Goal: Information Seeking & Learning: Understand process/instructions

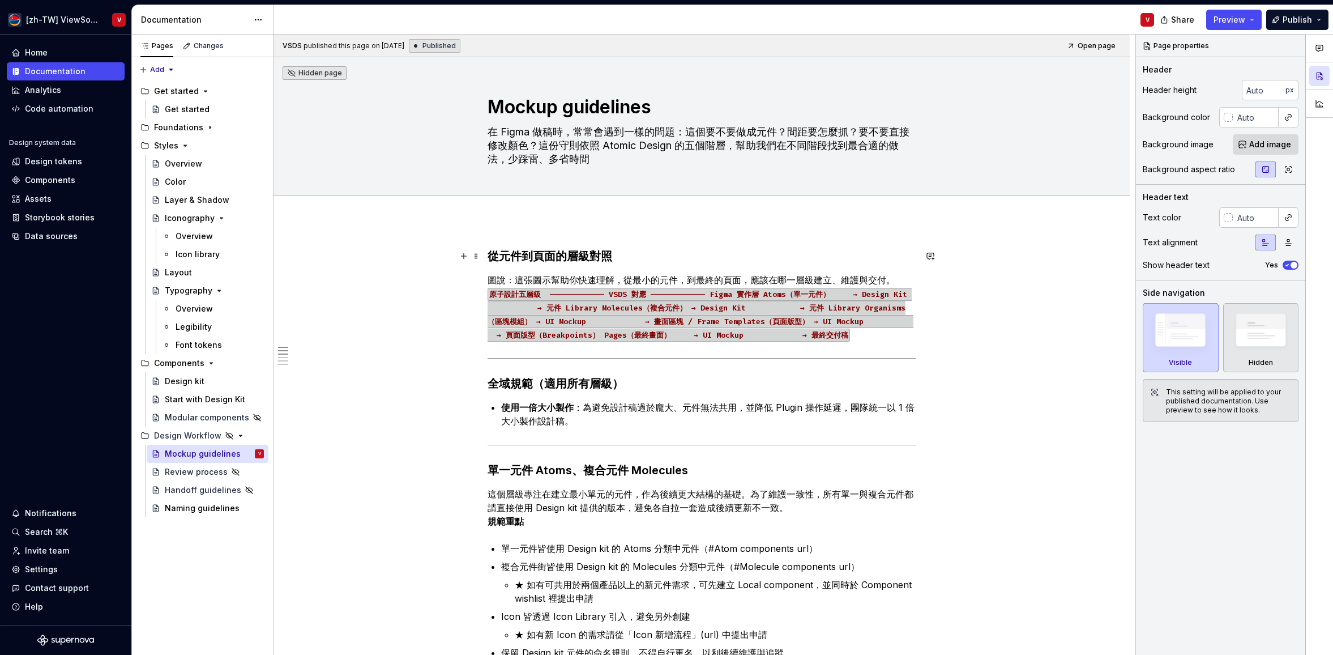
click at [638, 254] on h3 "從元件到頁面的層級對照" at bounding box center [702, 256] width 428 height 16
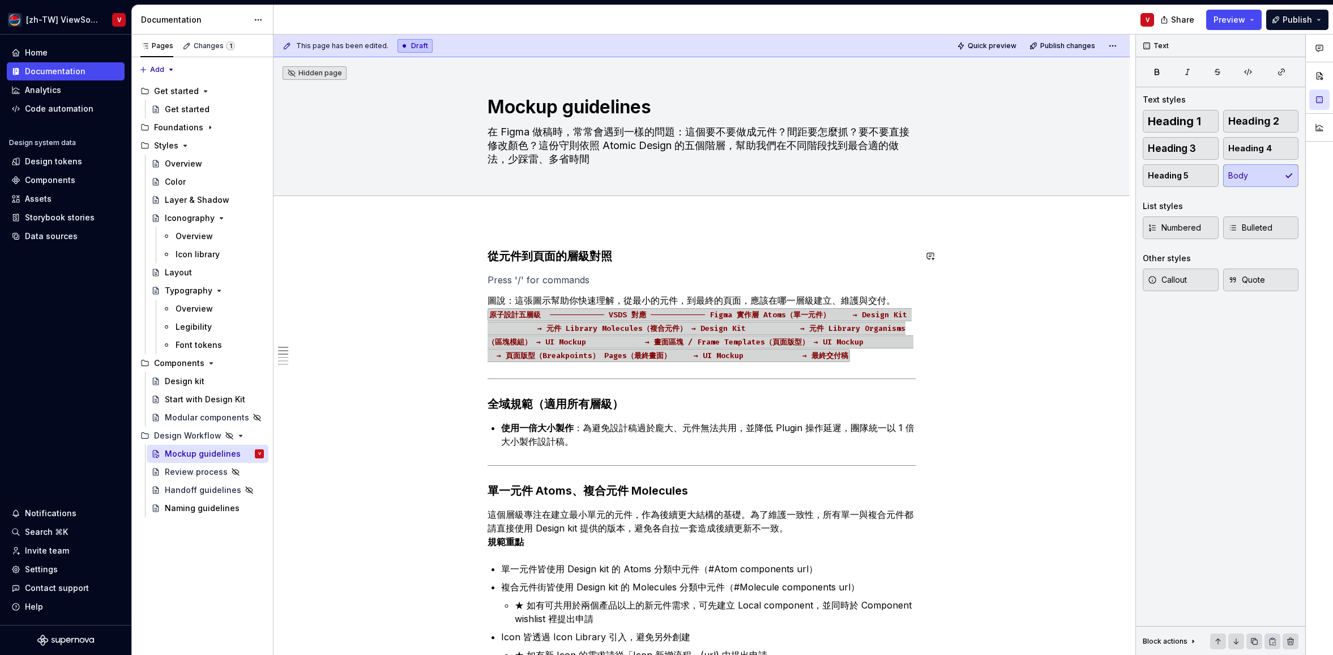
type textarea "*"
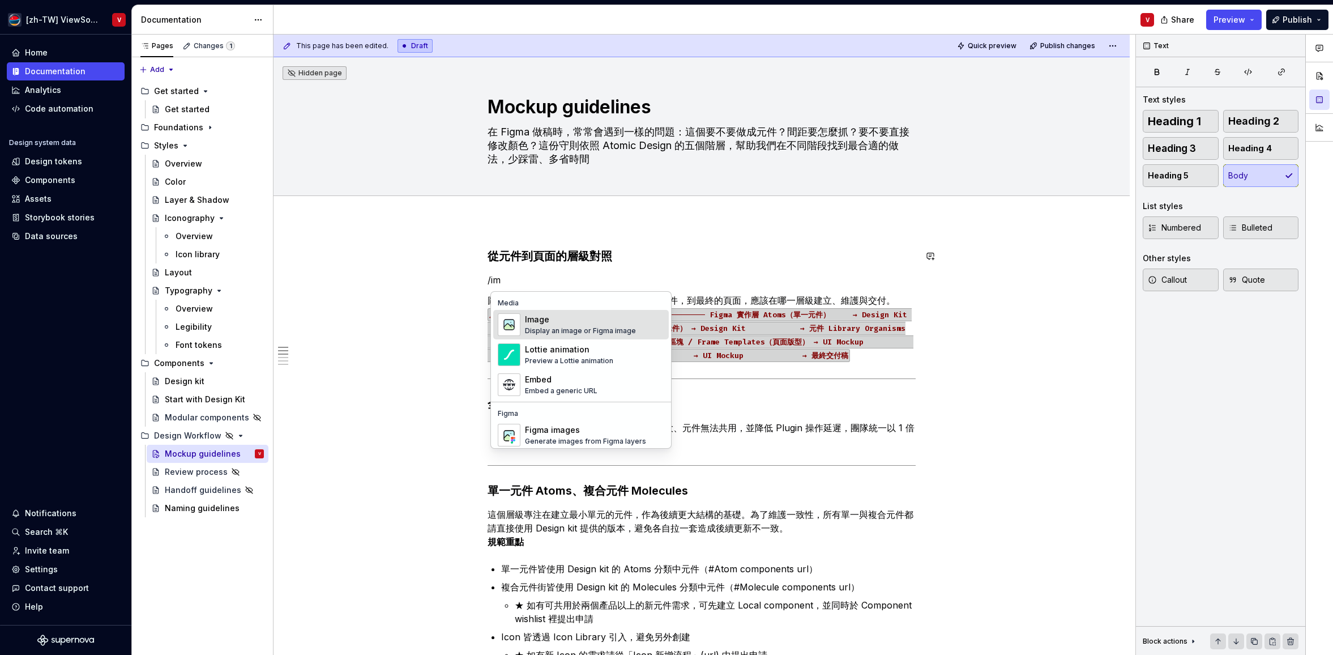
click at [562, 322] on div "Image" at bounding box center [580, 319] width 111 height 11
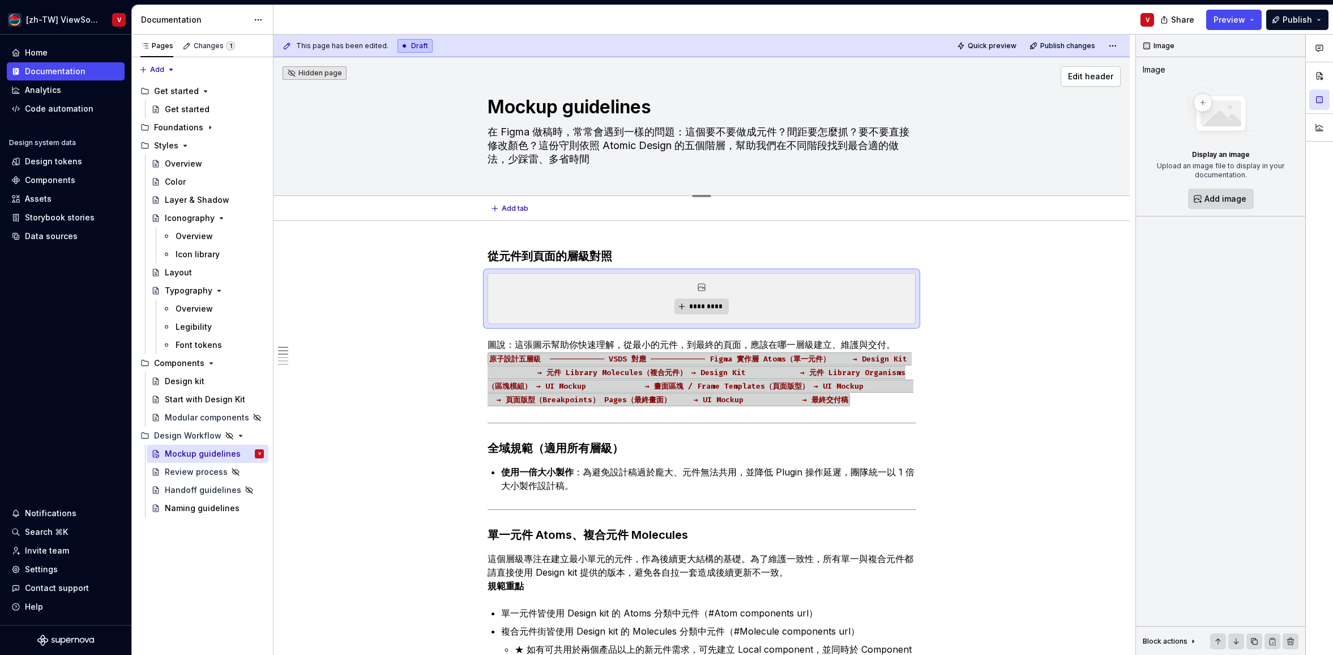
click at [538, 109] on textarea "Mockup guidelines" at bounding box center [699, 106] width 428 height 27
click at [197, 435] on div "Design Workflow" at bounding box center [180, 435] width 52 height 11
click at [238, 433] on button "Page tree" at bounding box center [240, 436] width 16 height 16
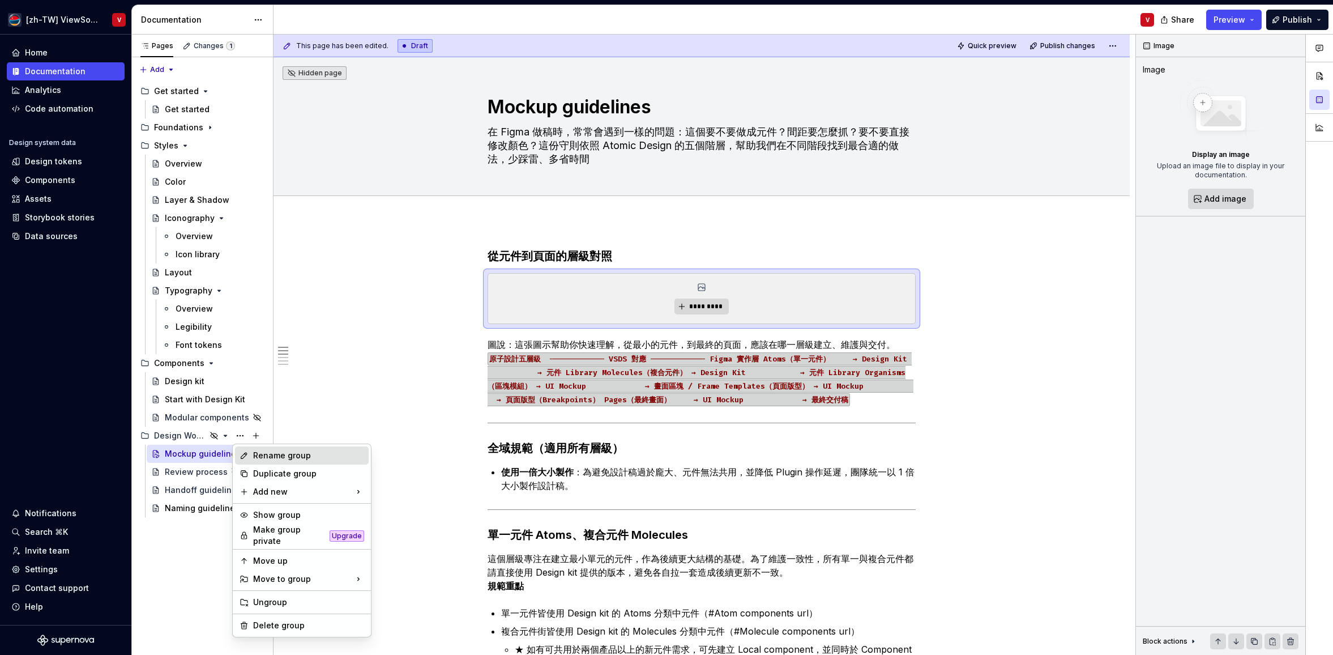
click at [278, 456] on div "Rename group" at bounding box center [308, 455] width 111 height 11
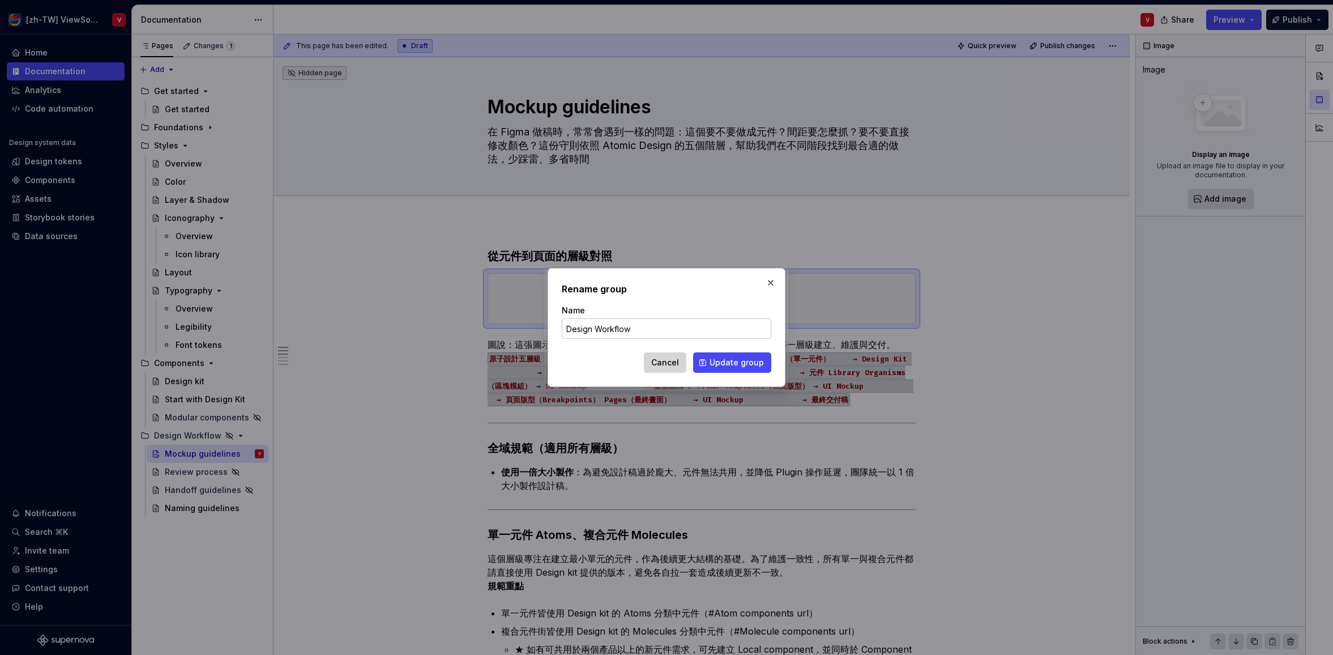
click at [669, 360] on span "Cancel" at bounding box center [665, 362] width 28 height 11
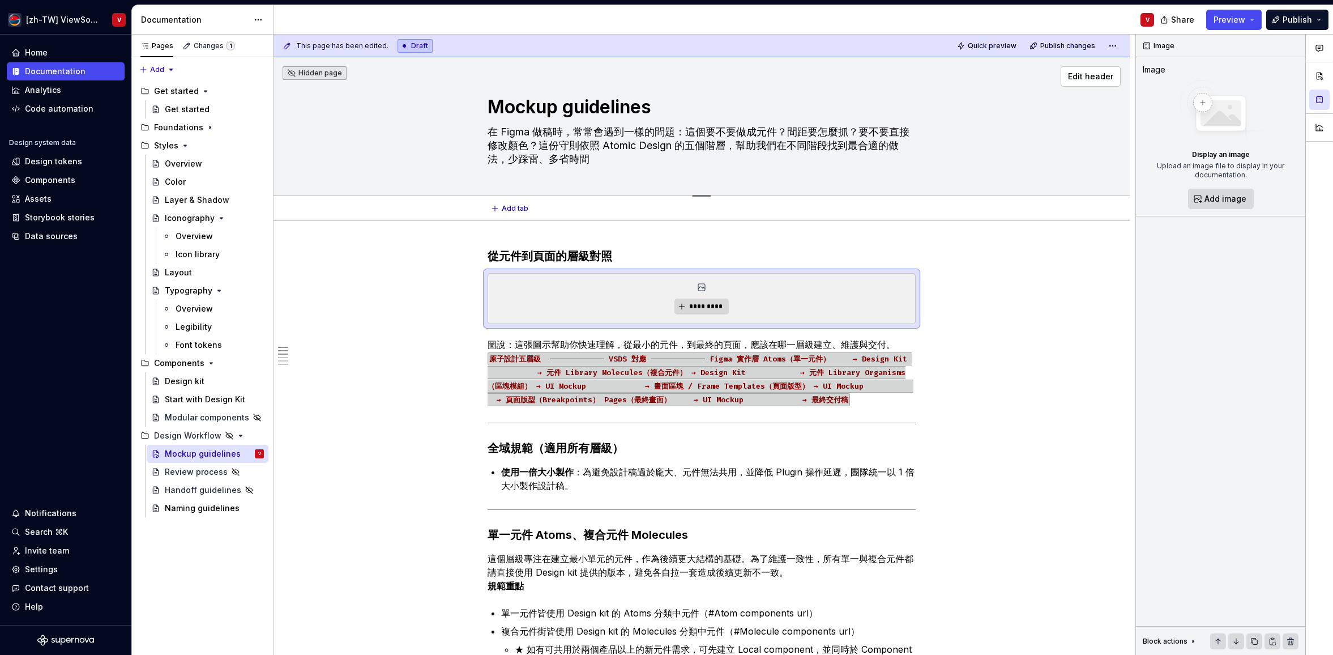
click at [540, 107] on textarea "Mockup guidelines" at bounding box center [699, 106] width 428 height 27
click at [238, 438] on button "Page tree" at bounding box center [240, 436] width 16 height 16
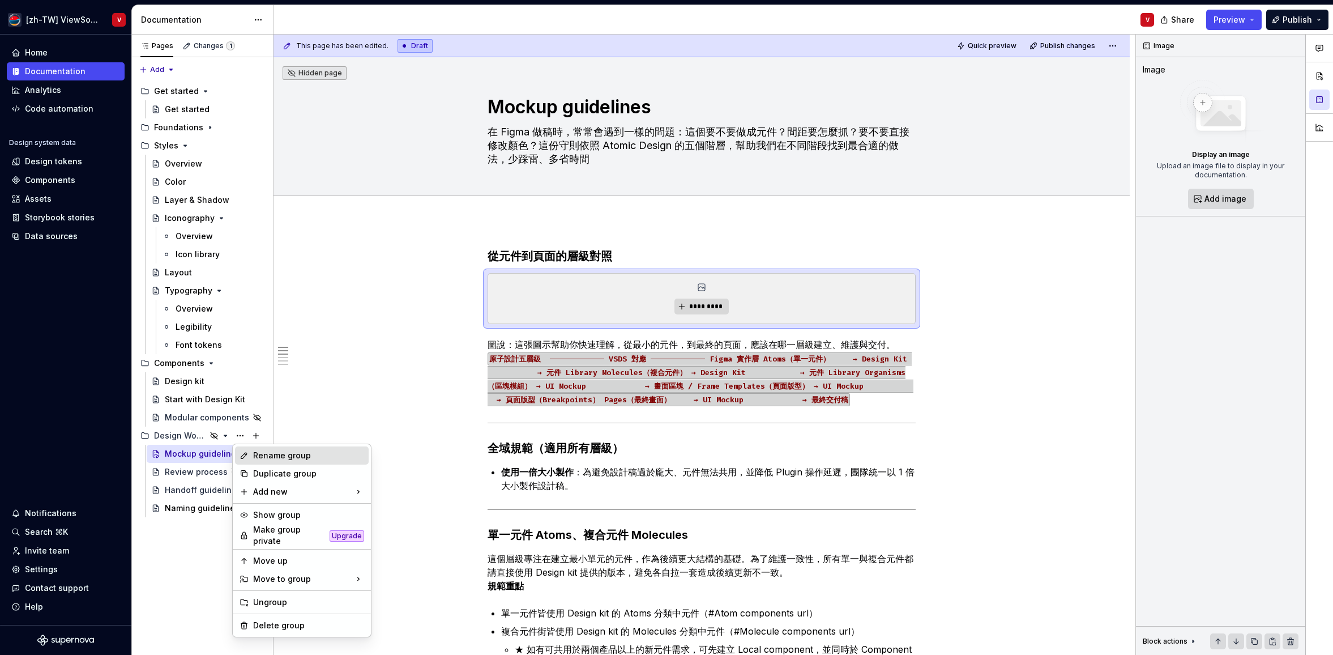
click at [276, 456] on div "Rename group" at bounding box center [308, 455] width 111 height 11
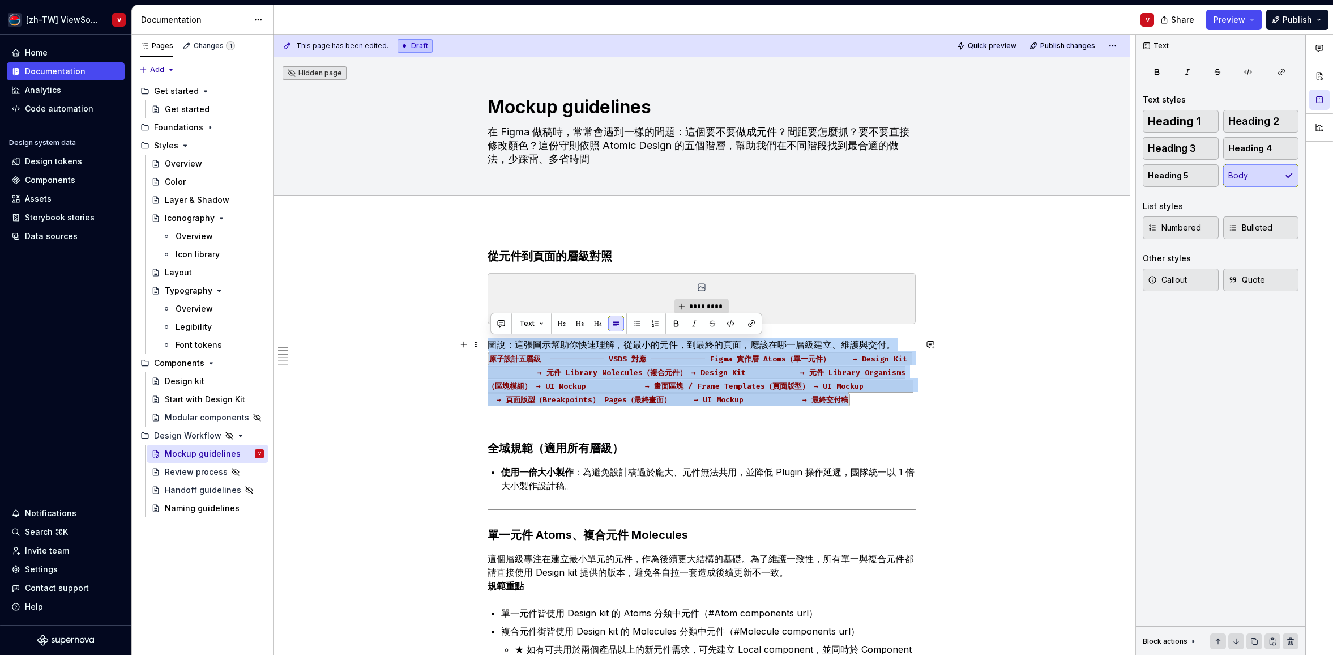
drag, startPoint x: 525, startPoint y: 411, endPoint x: 488, endPoint y: 339, distance: 80.8
copy p "圖說：這[PERSON_NAME]幫助你快速理解，從最小的元件，到最終的頁面，應該在哪一層級建立、維護與交付。 原子設計五層級 ──────────── VS…"
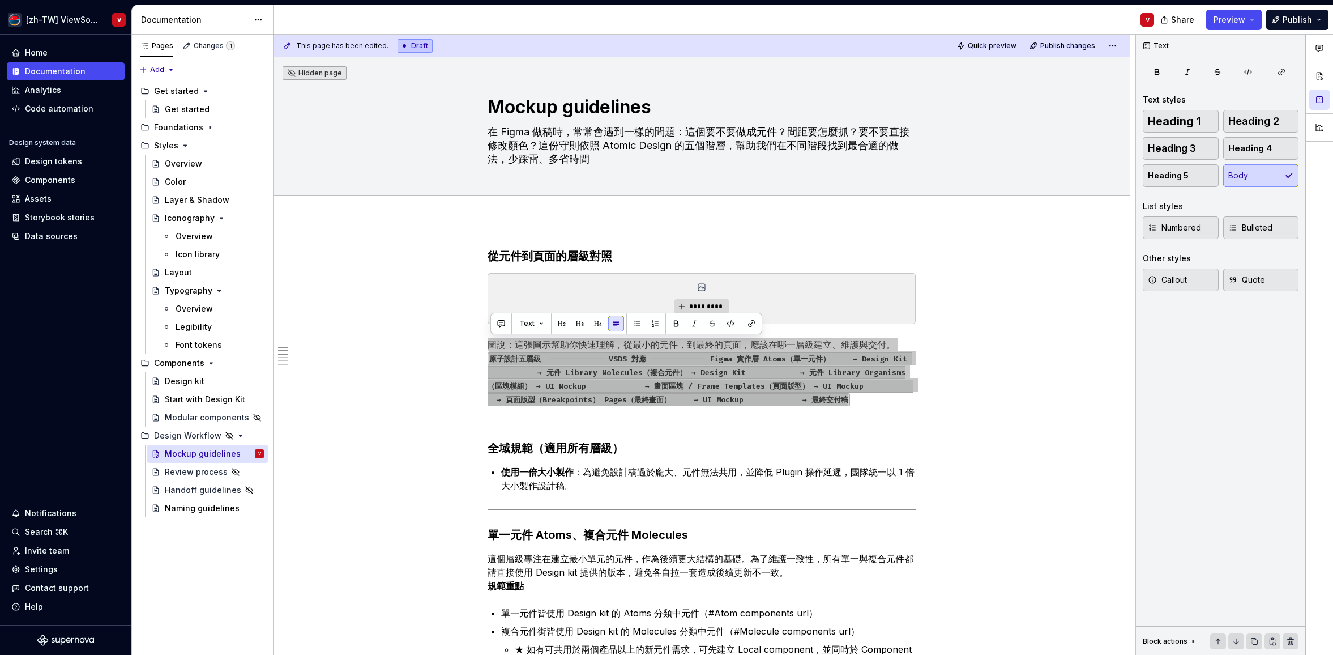
type textarea "*"
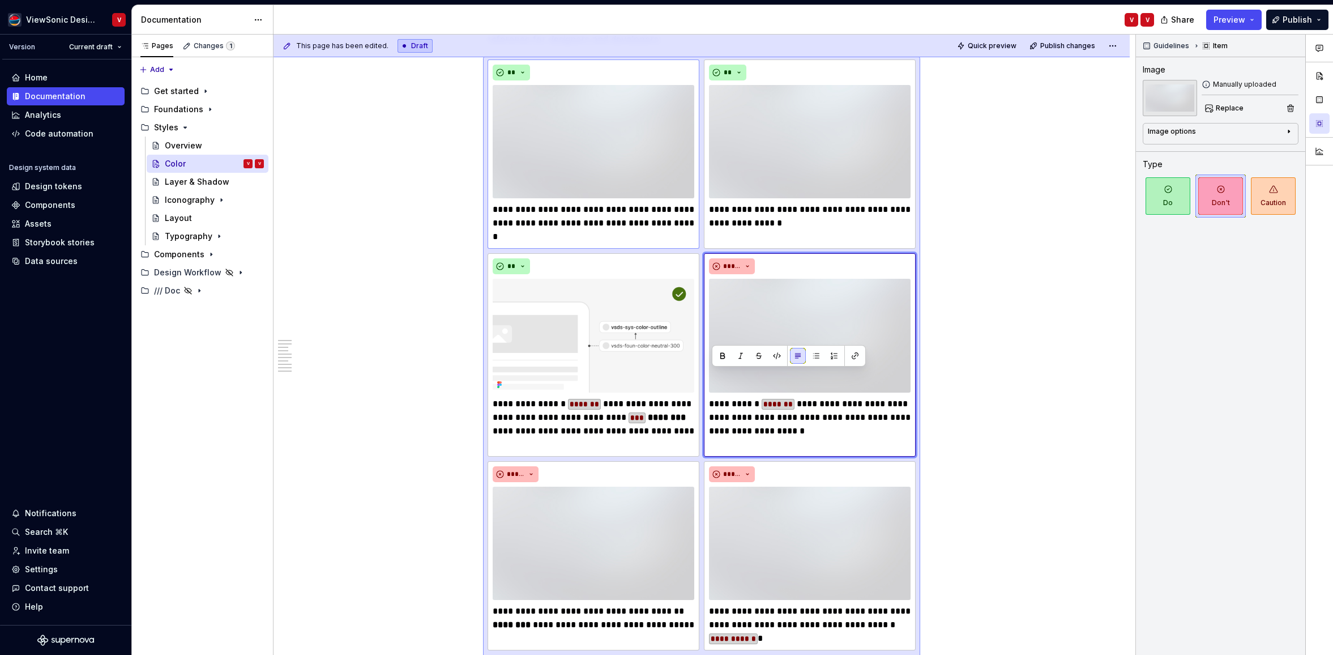
scroll to position [826, 0]
drag, startPoint x: 833, startPoint y: 406, endPoint x: 700, endPoint y: 373, distance: 137.1
click at [703, 380] on div "**********" at bounding box center [702, 373] width 428 height 628
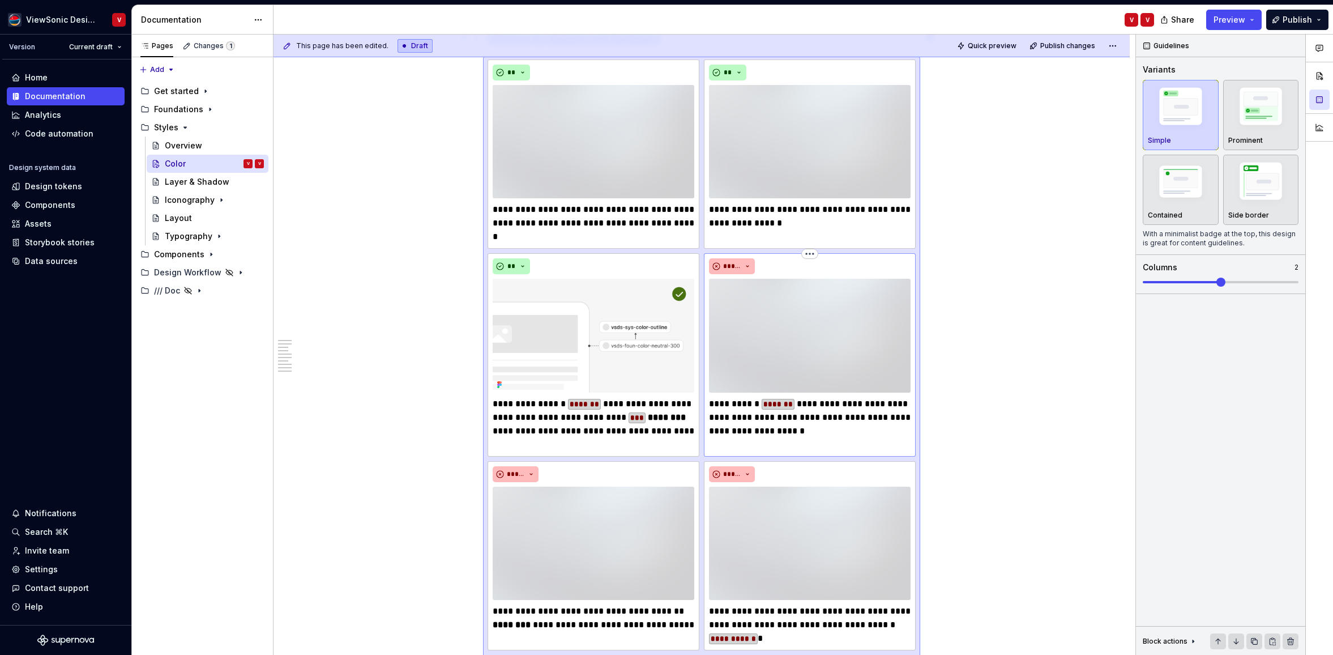
copy p "Below are recommended practices and common pitfalls when using VSDS colors a qu…"
click at [839, 413] on div "**********" at bounding box center [810, 354] width 212 height 203
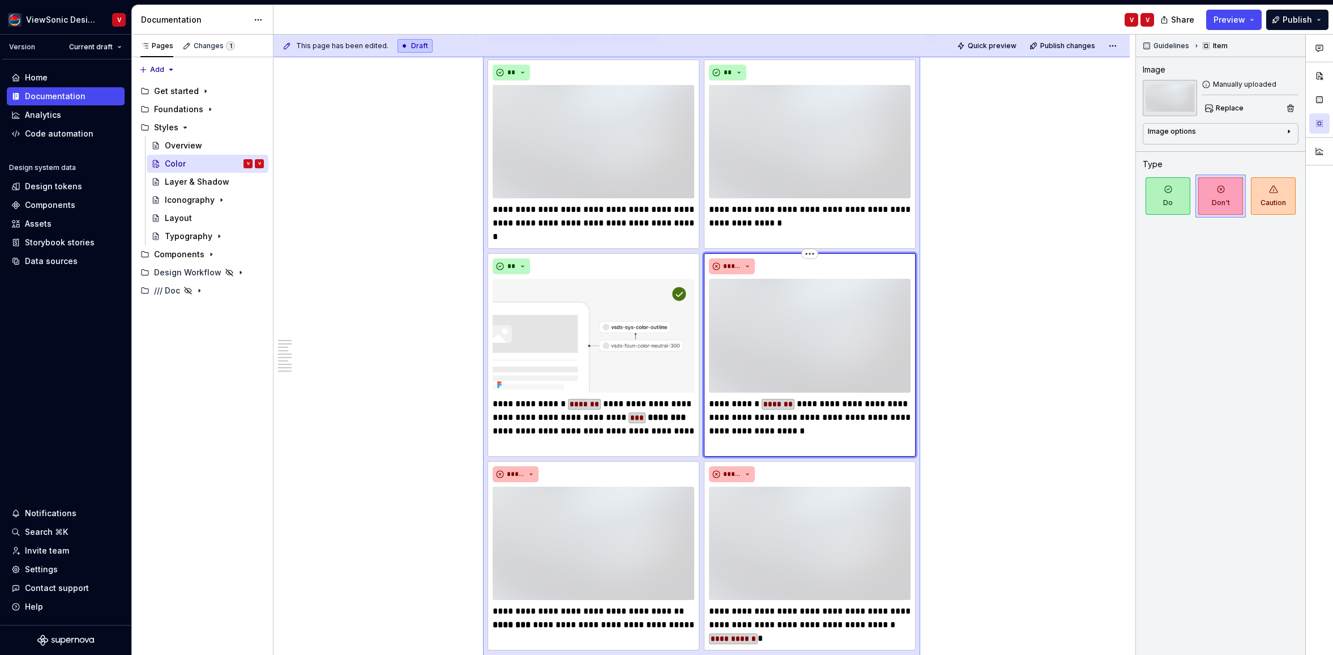
click at [837, 403] on p "**********" at bounding box center [810, 417] width 202 height 41
type textarea "*"
